Goal: Information Seeking & Learning: Learn about a topic

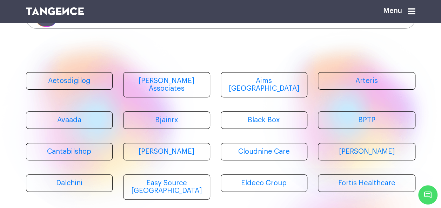
scroll to position [82, 0]
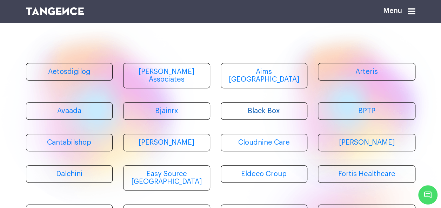
click at [263, 107] on link "Black Box" at bounding box center [264, 111] width 87 height 18
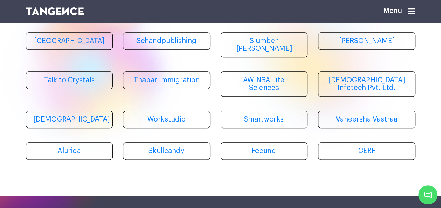
scroll to position [0, 0]
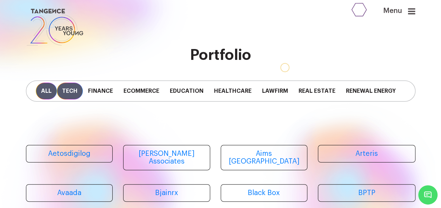
click at [74, 93] on span "Tech" at bounding box center [70, 91] width 26 height 17
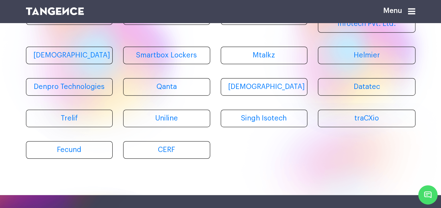
scroll to position [105, 0]
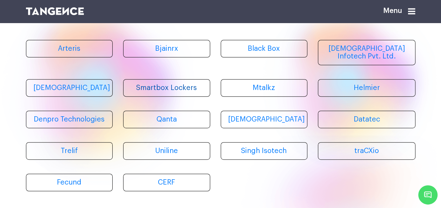
click at [145, 81] on link "Smartbox Lockers" at bounding box center [166, 88] width 87 height 18
click at [357, 82] on link "Helmier" at bounding box center [367, 88] width 98 height 18
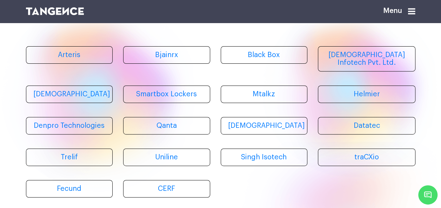
scroll to position [100, 0]
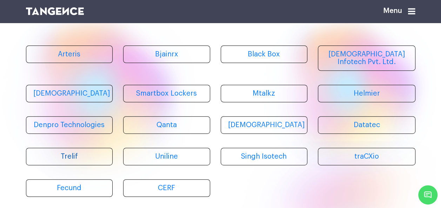
click at [71, 154] on link "Trelif" at bounding box center [69, 157] width 87 height 18
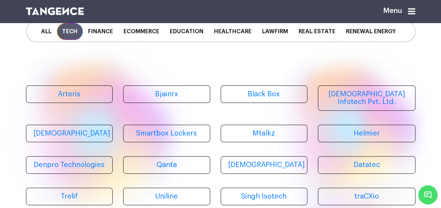
scroll to position [60, 0]
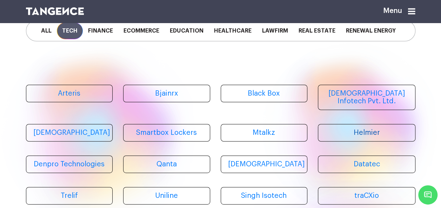
click at [377, 138] on link "Helmier" at bounding box center [367, 133] width 98 height 18
click at [73, 196] on link "Trelif" at bounding box center [69, 196] width 87 height 18
click at [251, 168] on link "[DEMOGRAPHIC_DATA]" at bounding box center [264, 165] width 87 height 18
click at [357, 97] on link "[DEMOGRAPHIC_DATA] Infotech Pvt. Ltd." at bounding box center [367, 97] width 98 height 25
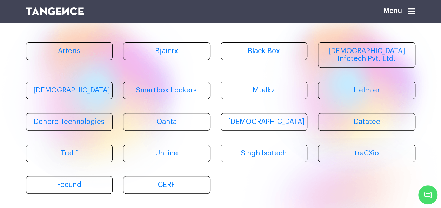
scroll to position [105, 0]
